Goal: Task Accomplishment & Management: Manage account settings

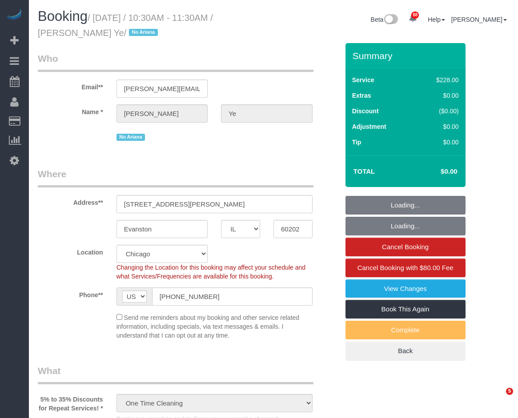
select select "IL"
select select "512"
select select "string:cash"
select select "number:1"
select select "number:69"
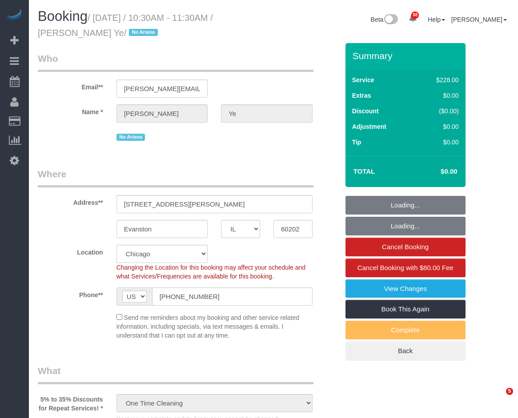
select select "number:139"
select select "number:104"
select select "3"
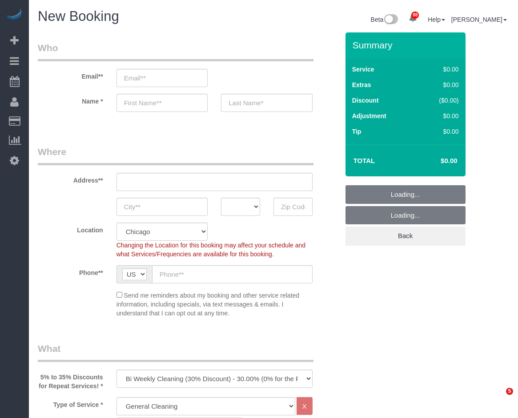
select select "512"
select select "object:1227"
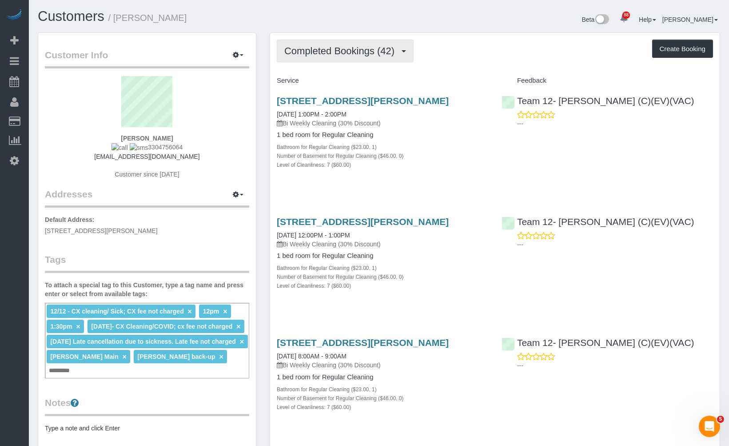
click at [355, 52] on span "Completed Bookings (42)" at bounding box center [341, 50] width 115 height 11
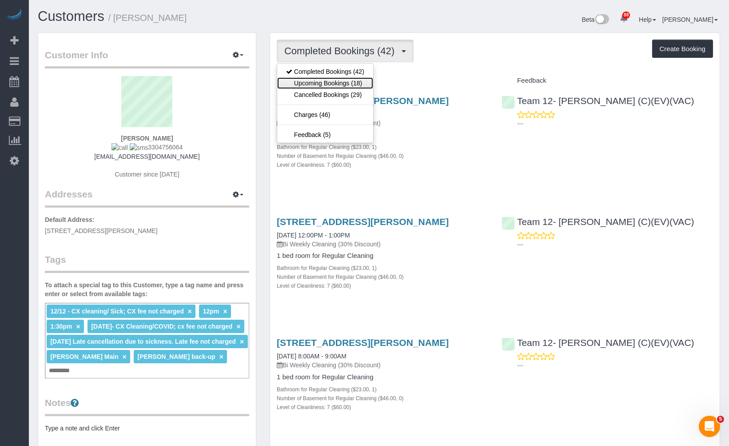
click at [347, 87] on link "Upcoming Bookings (18)" at bounding box center [325, 83] width 96 height 12
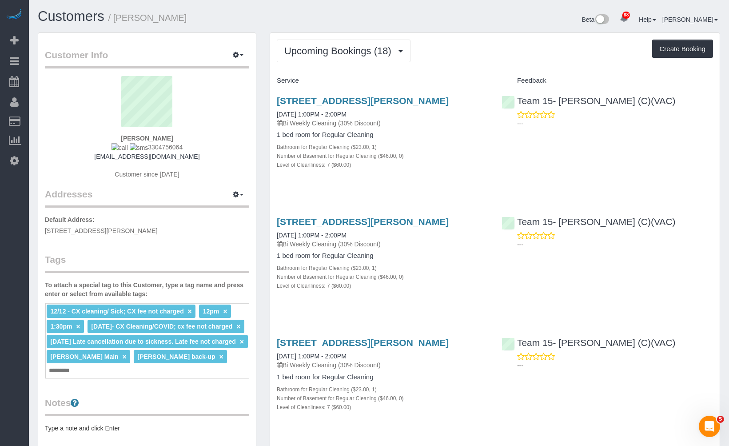
drag, startPoint x: 209, startPoint y: 157, endPoint x: 91, endPoint y: 154, distance: 117.8
click at [91, 154] on div "Lea Krivinskas 3304756064 be.here.now.too@gmail.com Customer since 2022" at bounding box center [147, 132] width 204 height 112
copy link "be.here.now.too@gmail.com"
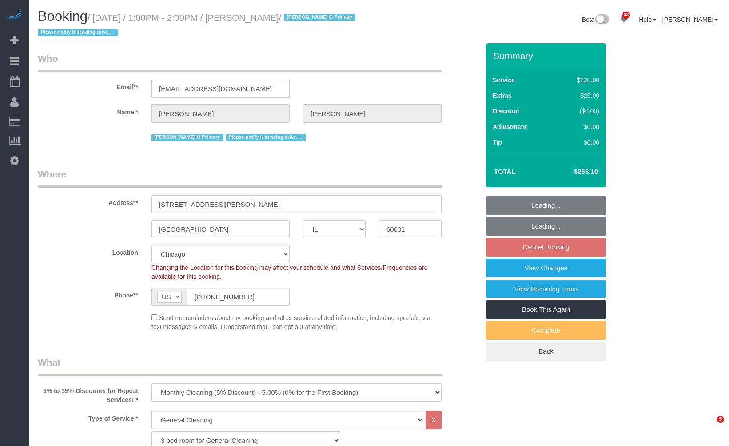
select select "IL"
select select "512"
select select "4"
select select "2"
select select "number:1"
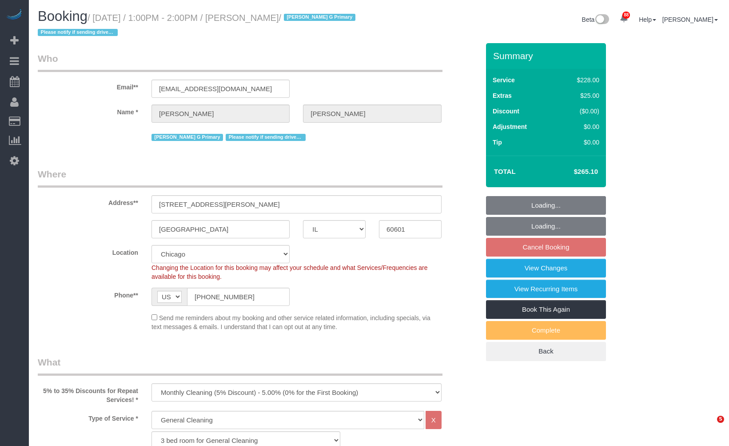
select select "number:63"
select select "number:139"
select select "number:104"
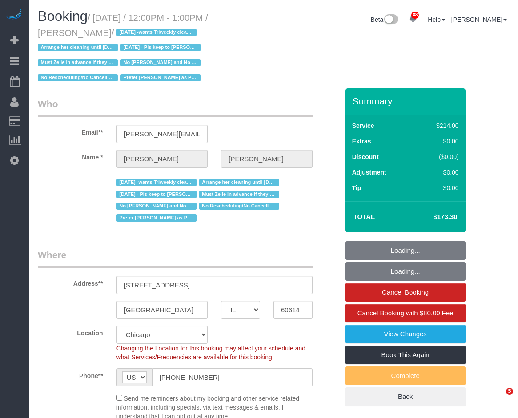
select select "IL"
select select "512"
select select "number:1"
select select "number:58"
select select "number:139"
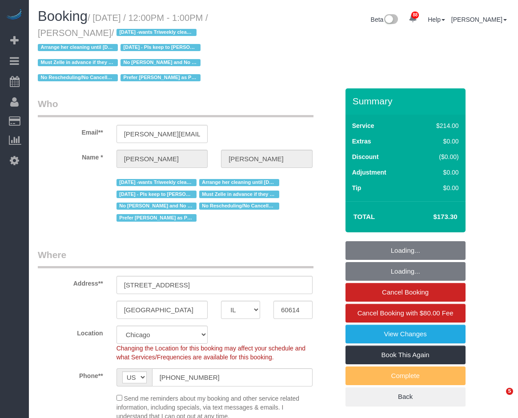
select select "number:104"
select select "2"
select select "4"
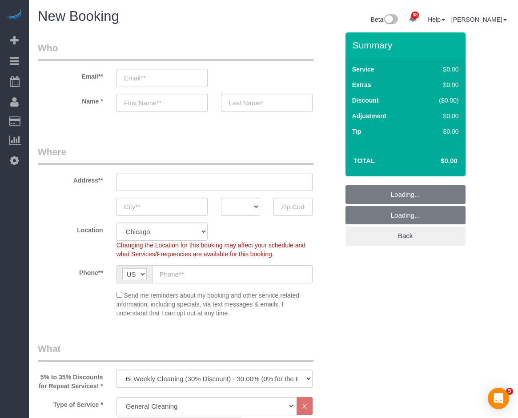
select select "512"
select select "object:1319"
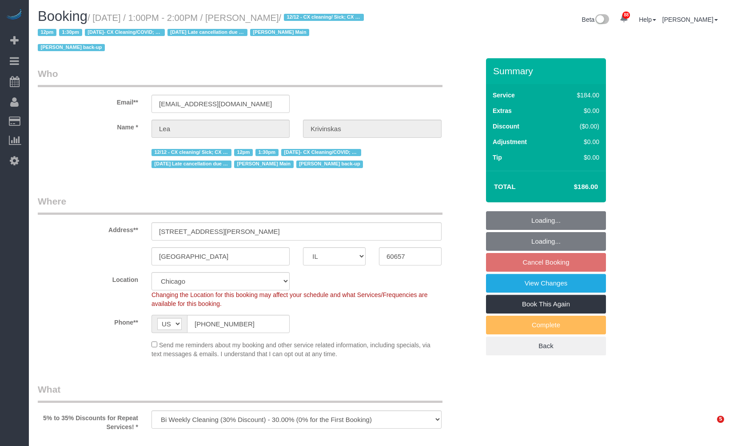
select select "IL"
select select "object:929"
select select "512"
select select "7"
select select "number:1"
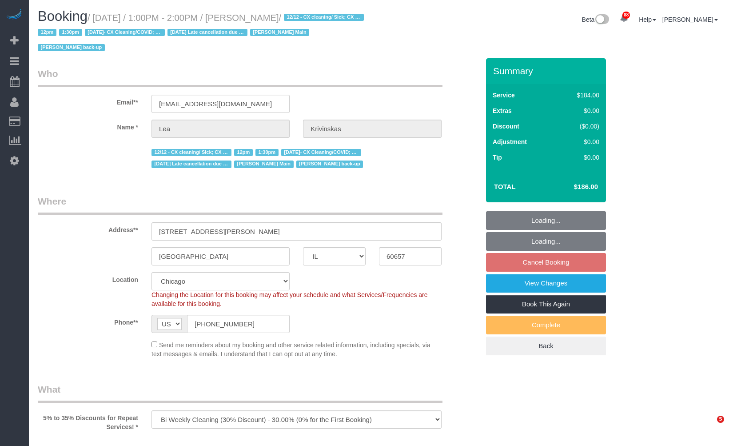
select select "number:66"
select select "number:139"
select select "number:104"
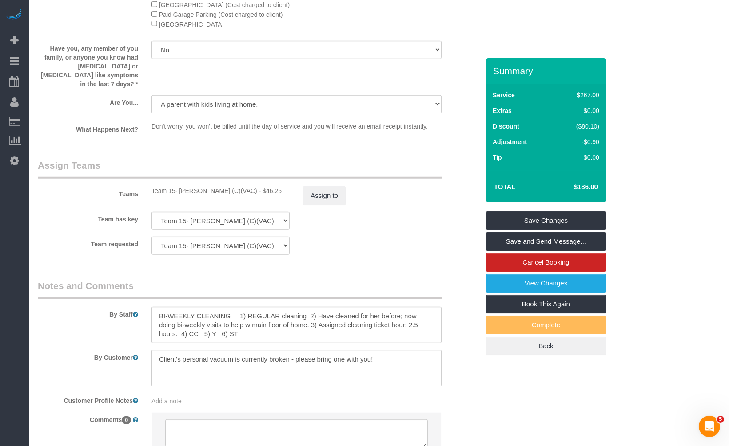
scroll to position [1559, 0]
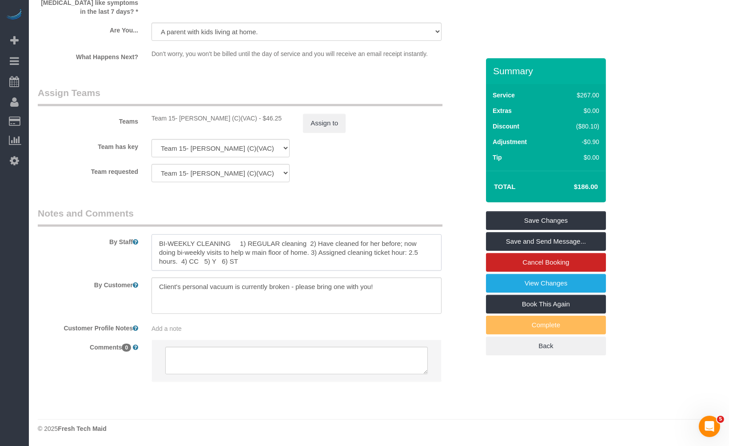
click at [337, 258] on textarea at bounding box center [297, 252] width 290 height 36
click at [307, 258] on textarea at bounding box center [297, 252] width 290 height 36
click at [430, 251] on textarea at bounding box center [297, 252] width 290 height 36
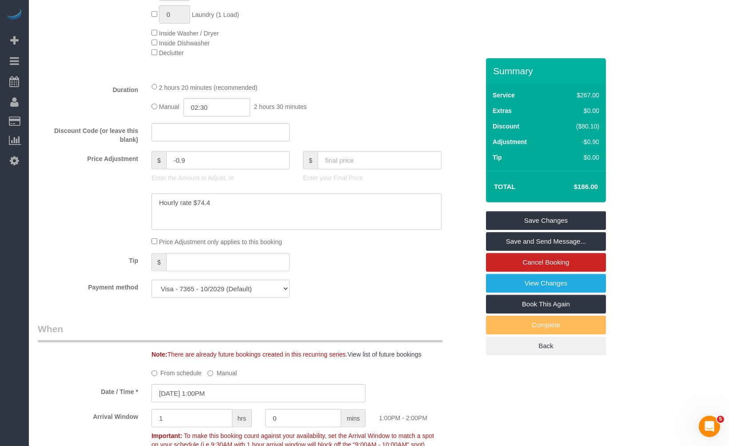
scroll to position [621, 0]
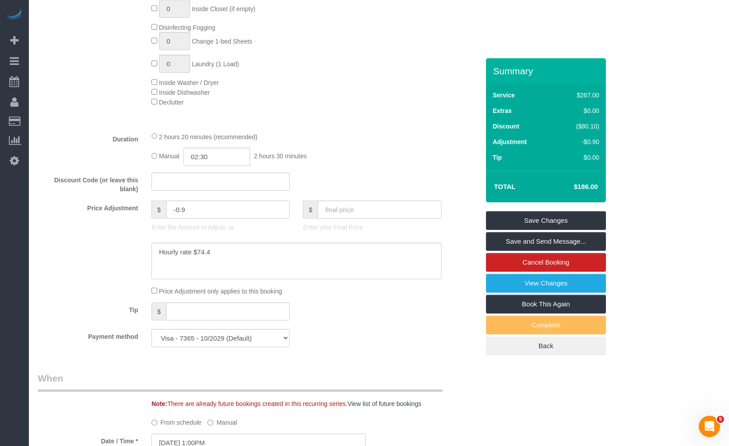
type textarea "BI-WEEKLY CLEANING 1) REGULAR cleaning 2) Have cleaned for her before; now doin…"
click at [235, 165] on input "02:30" at bounding box center [217, 157] width 67 height 18
drag, startPoint x: 234, startPoint y: 158, endPoint x: 190, endPoint y: 157, distance: 44.0
click at [193, 157] on input "02:30" at bounding box center [217, 157] width 67 height 18
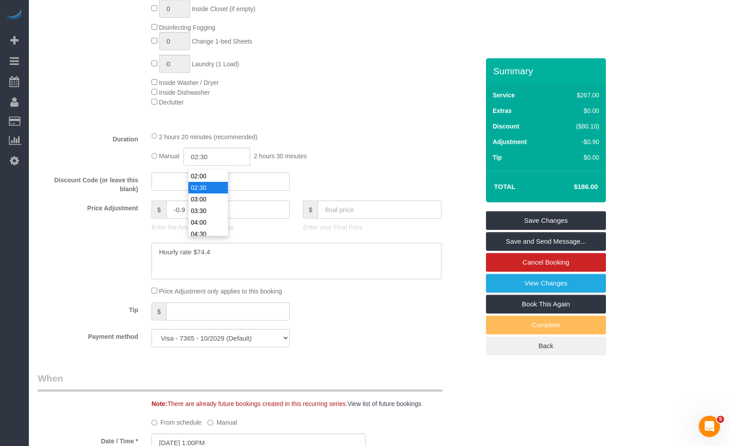
click at [339, 152] on div "Manual 02:30 2 hours 30 minutes" at bounding box center [297, 157] width 290 height 18
click at [239, 163] on input "02:30" at bounding box center [217, 157] width 67 height 18
type input "03:00"
click at [208, 195] on li "03:00" at bounding box center [208, 199] width 40 height 12
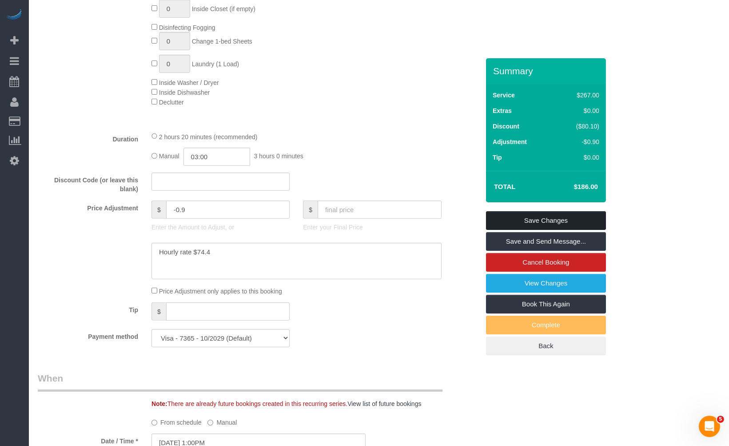
click at [544, 218] on link "Save Changes" at bounding box center [546, 220] width 120 height 19
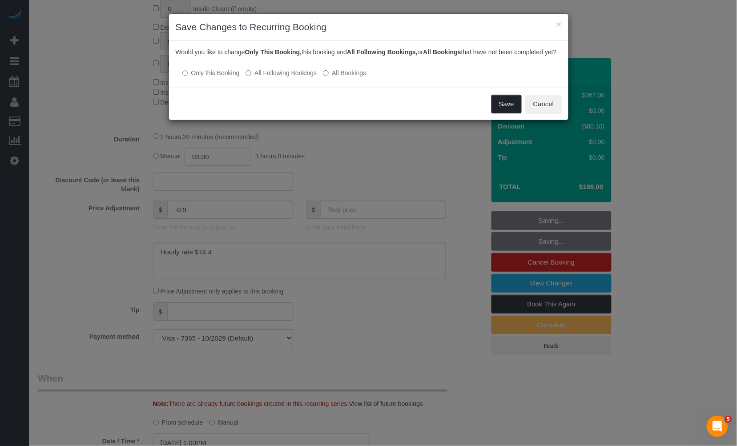
click at [515, 113] on button "Save" at bounding box center [506, 104] width 30 height 19
